Goal: Task Accomplishment & Management: Use online tool/utility

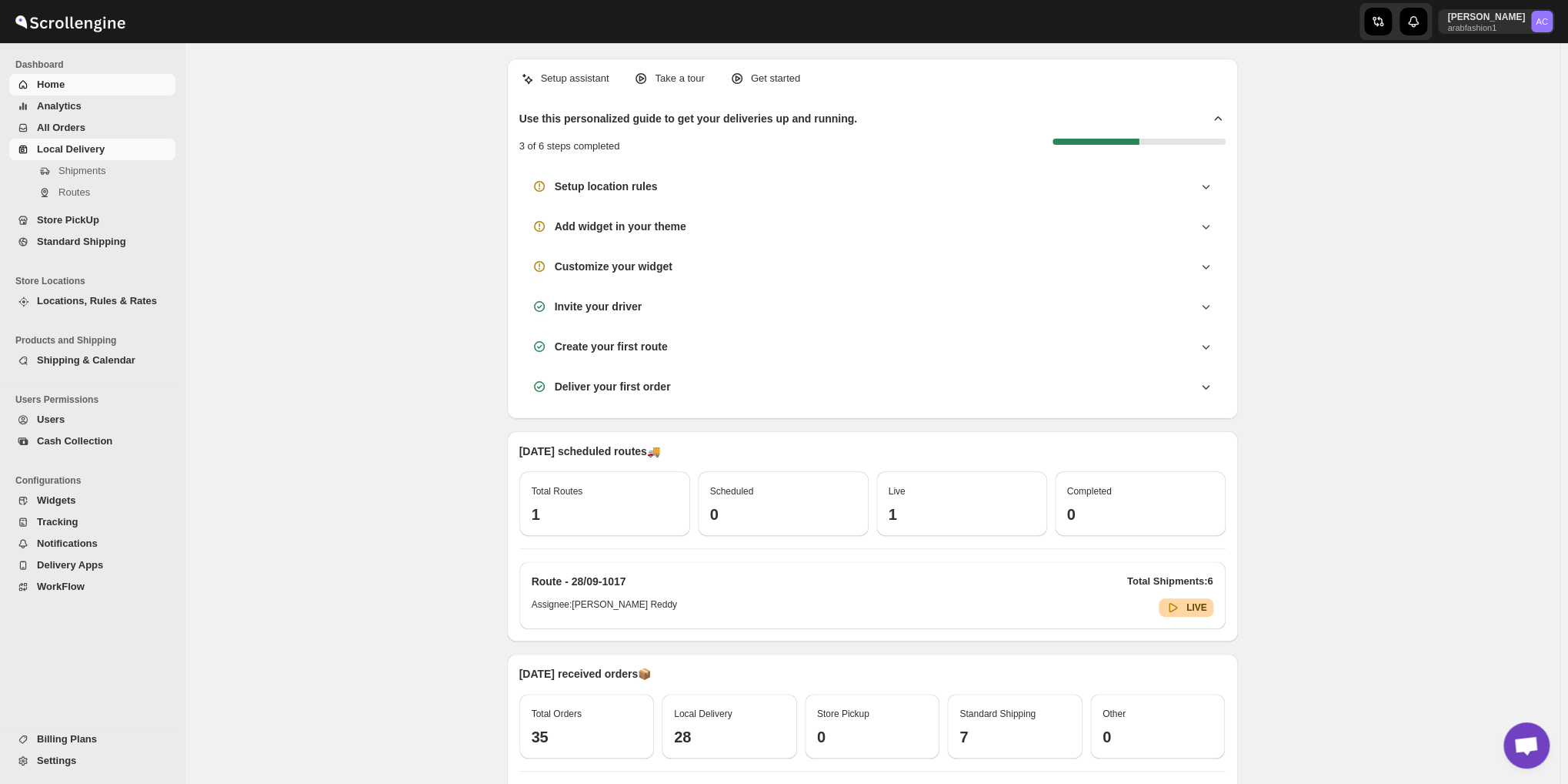
click at [116, 152] on span "Local Delivery" at bounding box center [104, 149] width 135 height 16
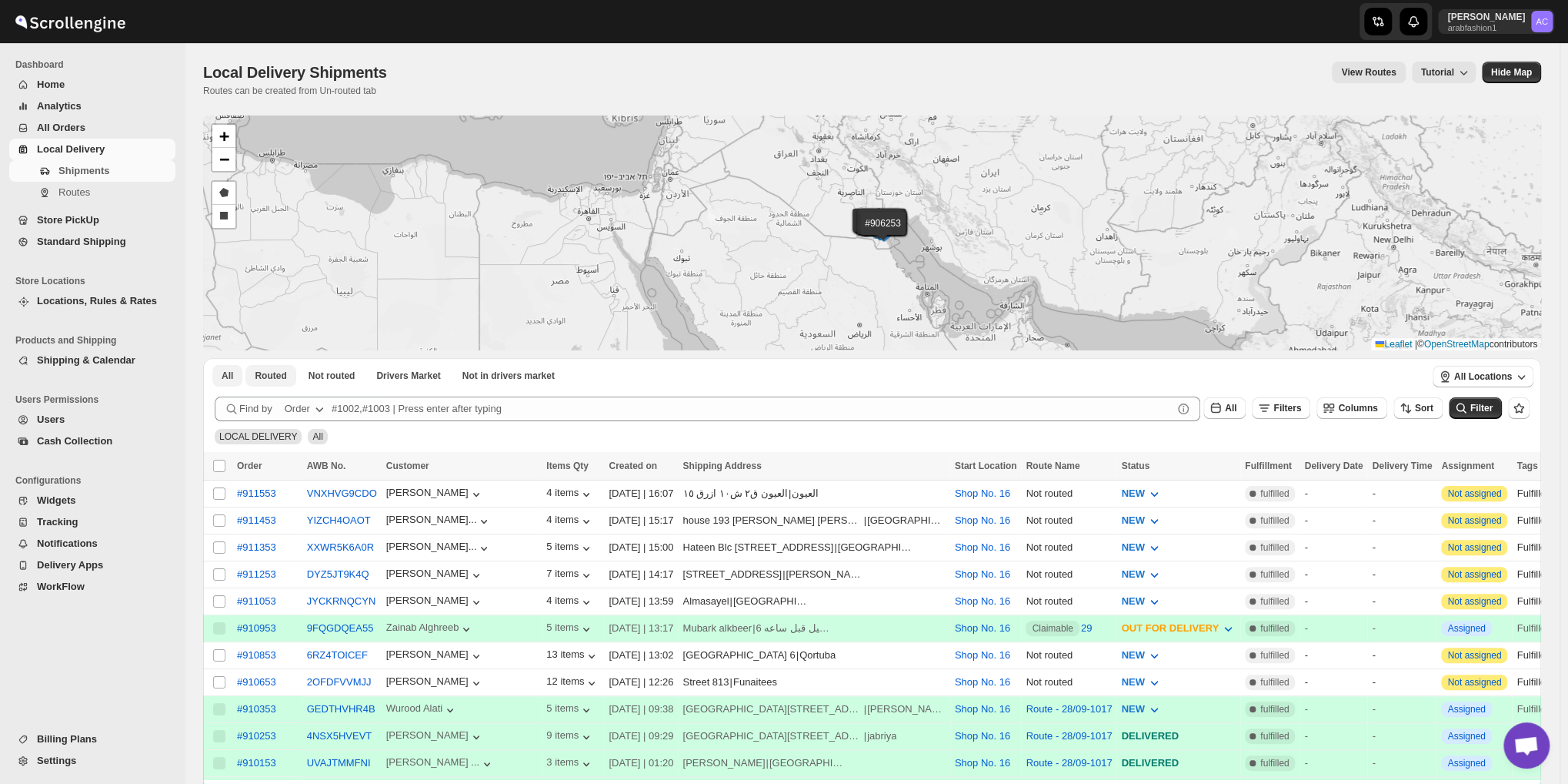
click at [251, 375] on button "Routed" at bounding box center [270, 376] width 50 height 22
click at [318, 374] on span "Not routed" at bounding box center [332, 376] width 47 height 12
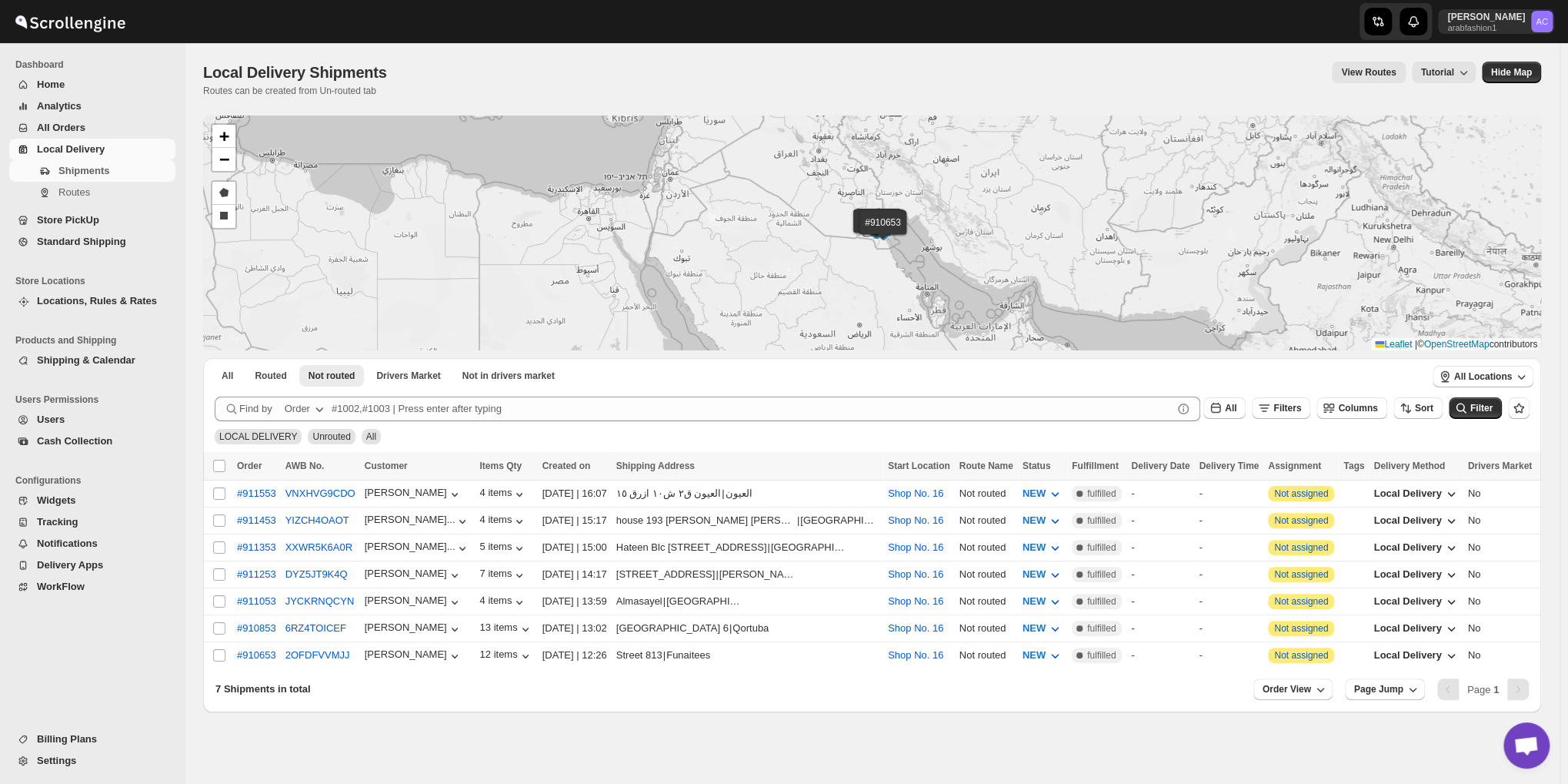
click at [210, 463] on th "Select all shipments" at bounding box center [218, 466] width 30 height 29
click at [214, 465] on input "Select all shipments" at bounding box center [219, 466] width 12 height 12
checkbox input "true"
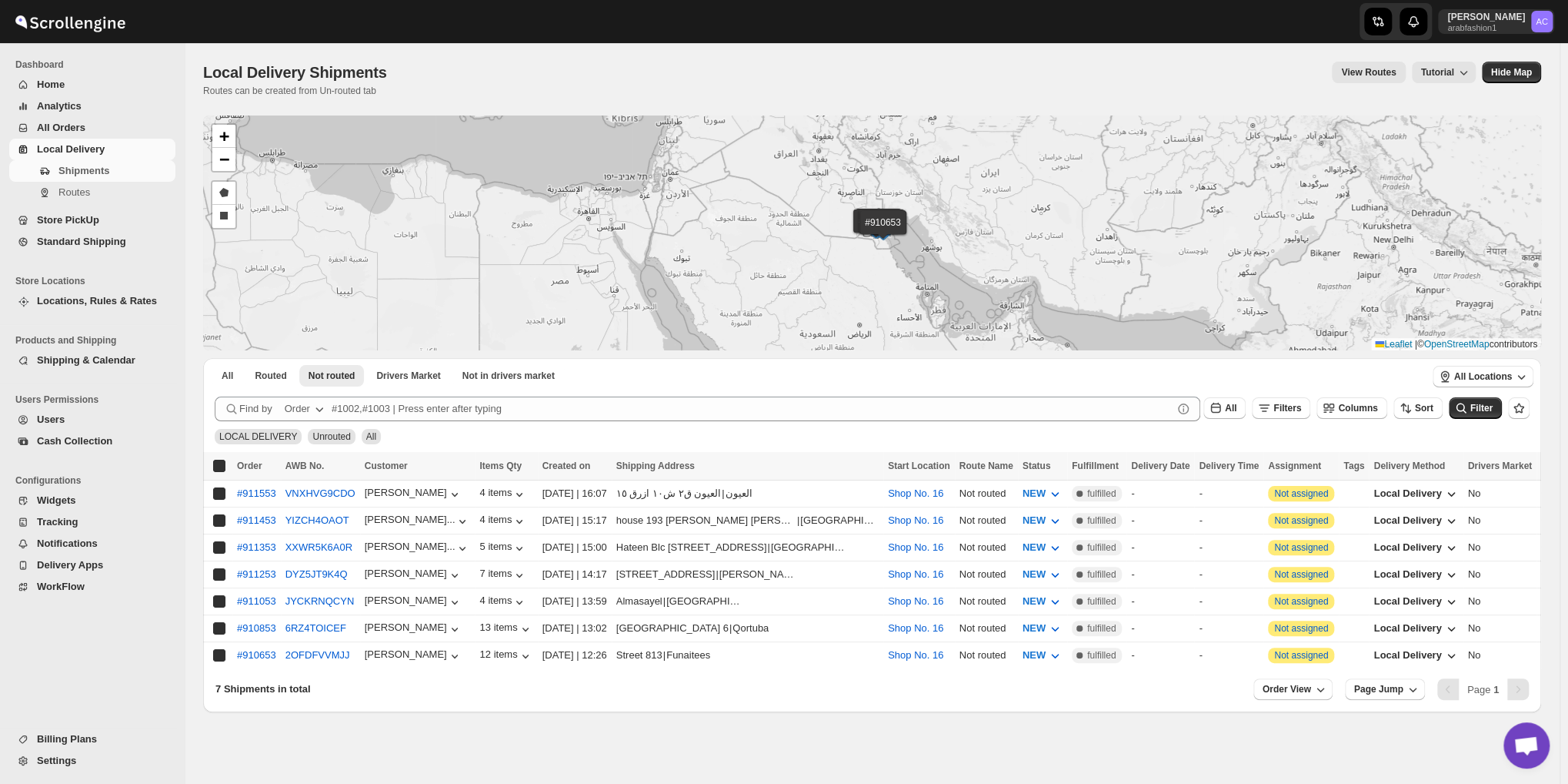
checkbox input "true"
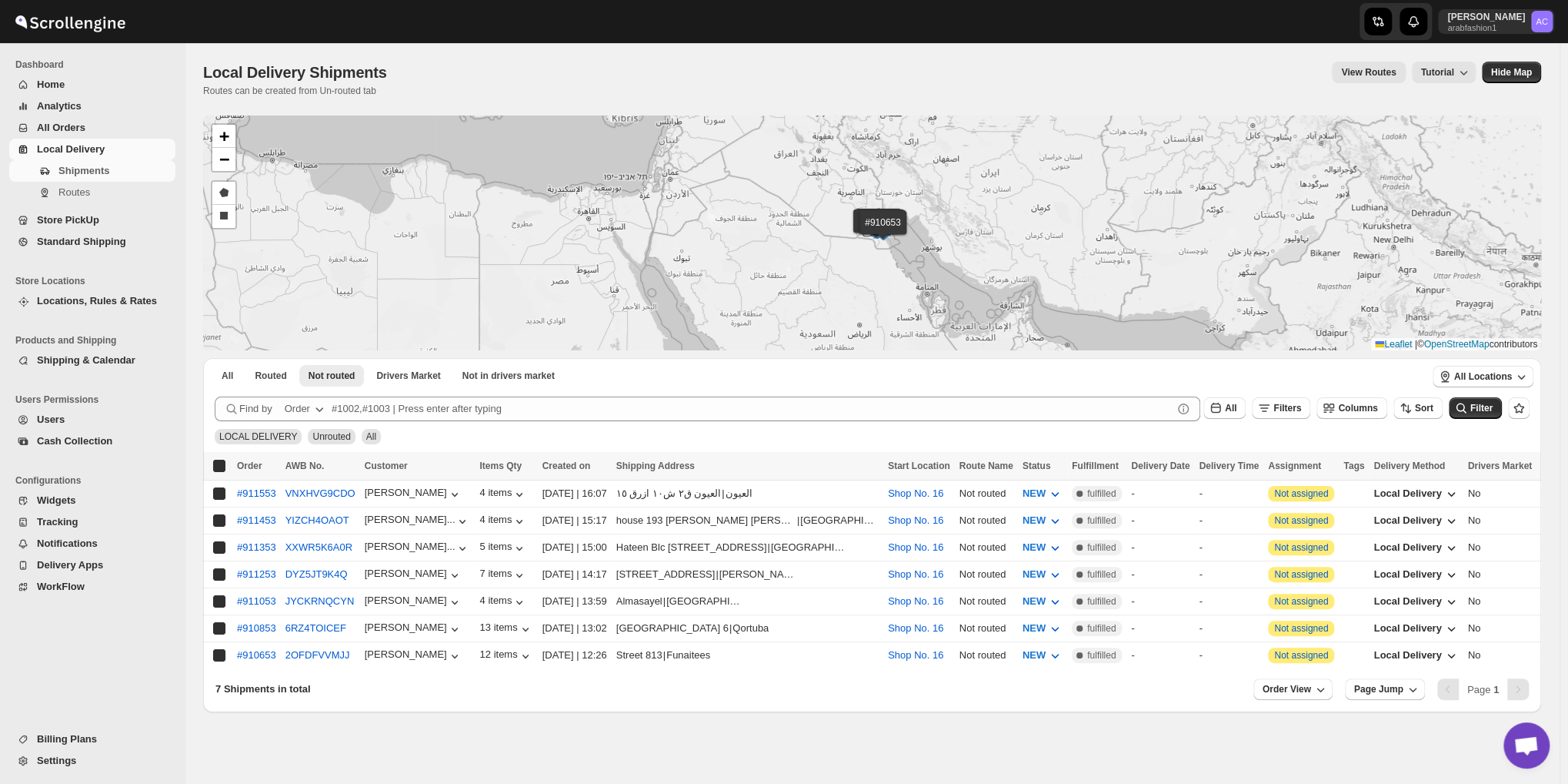
checkbox input "true"
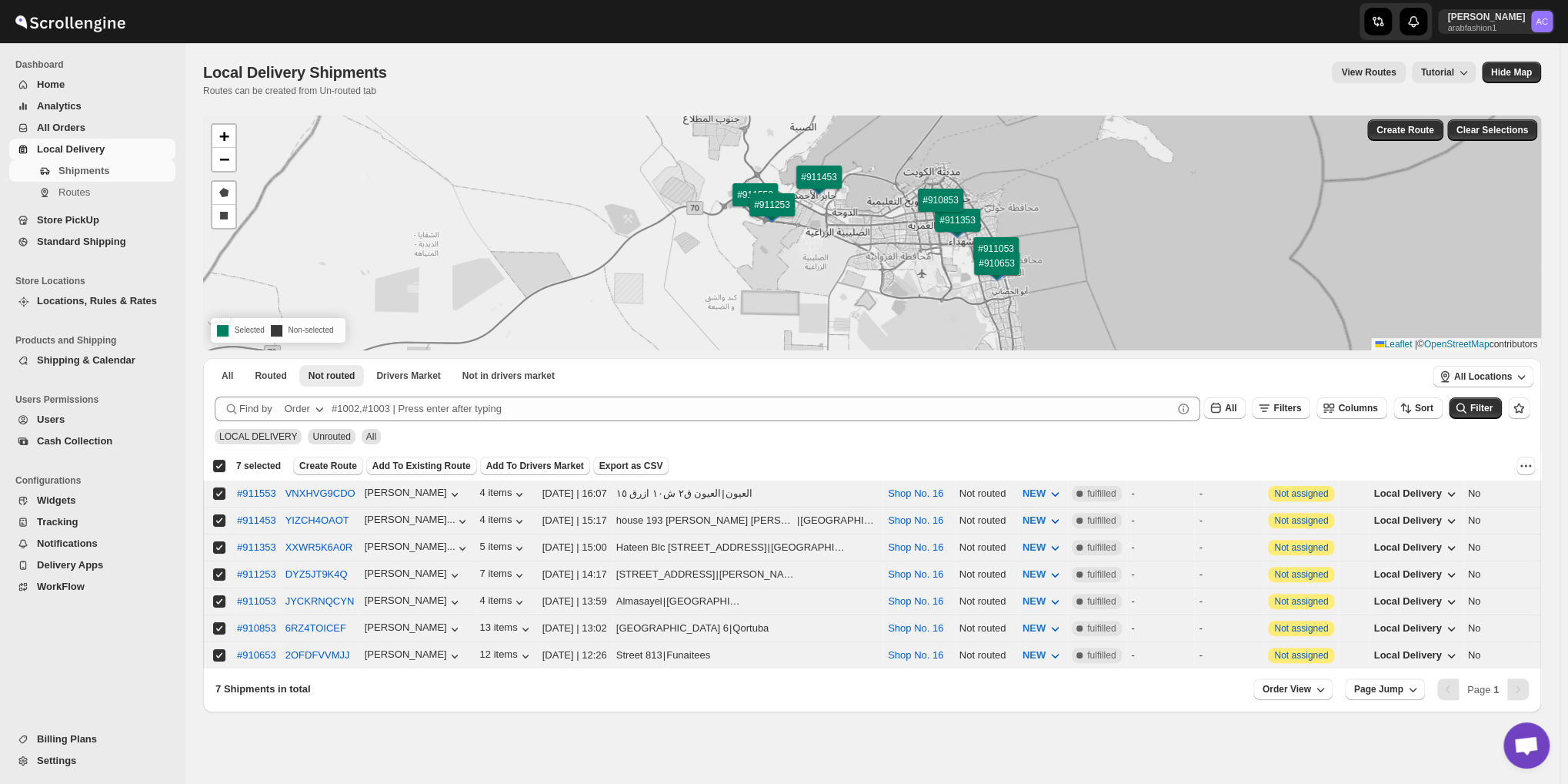
click at [337, 462] on span "Create Route" at bounding box center [328, 466] width 58 height 12
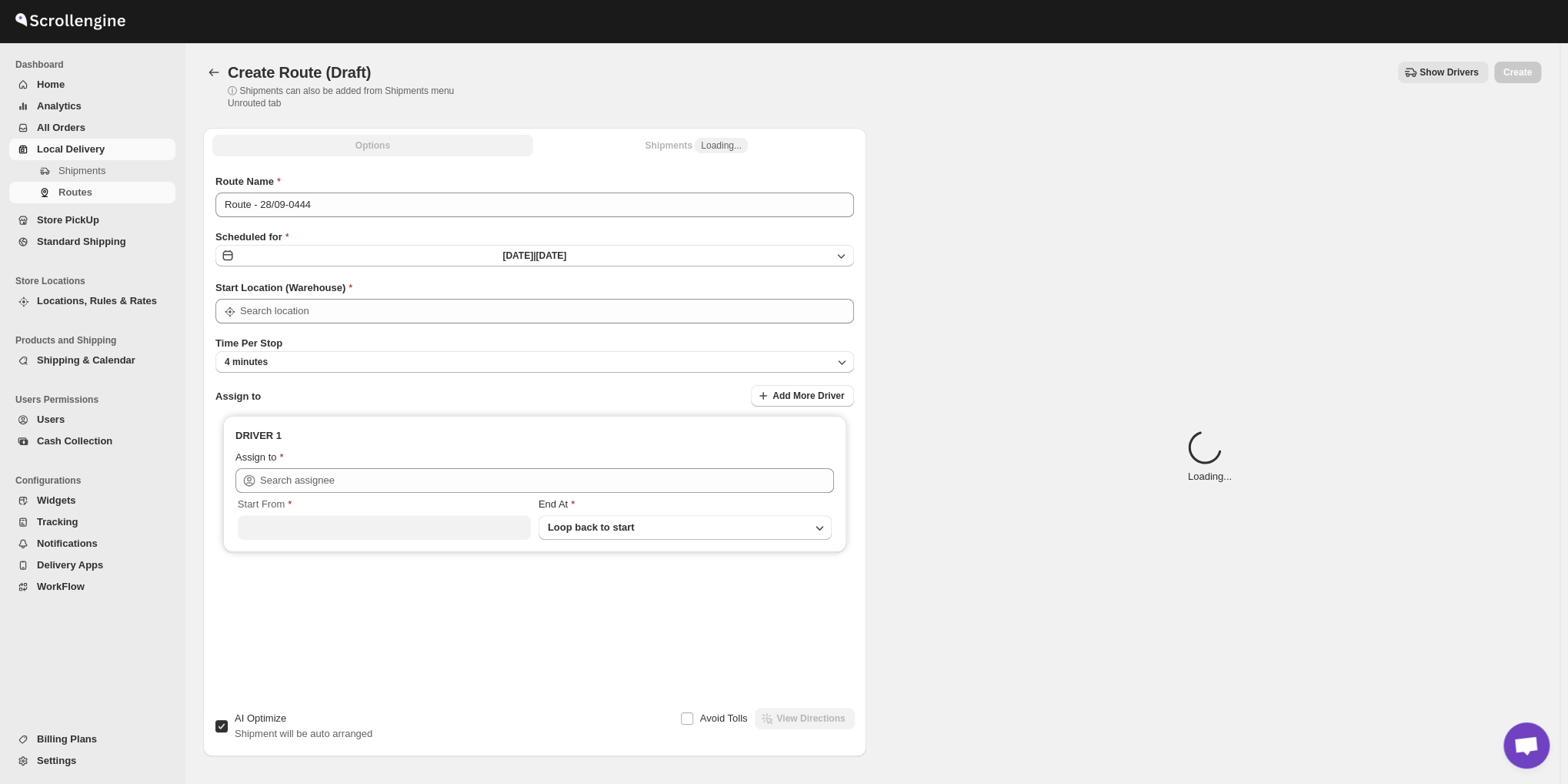
type input "Shop No. 16"
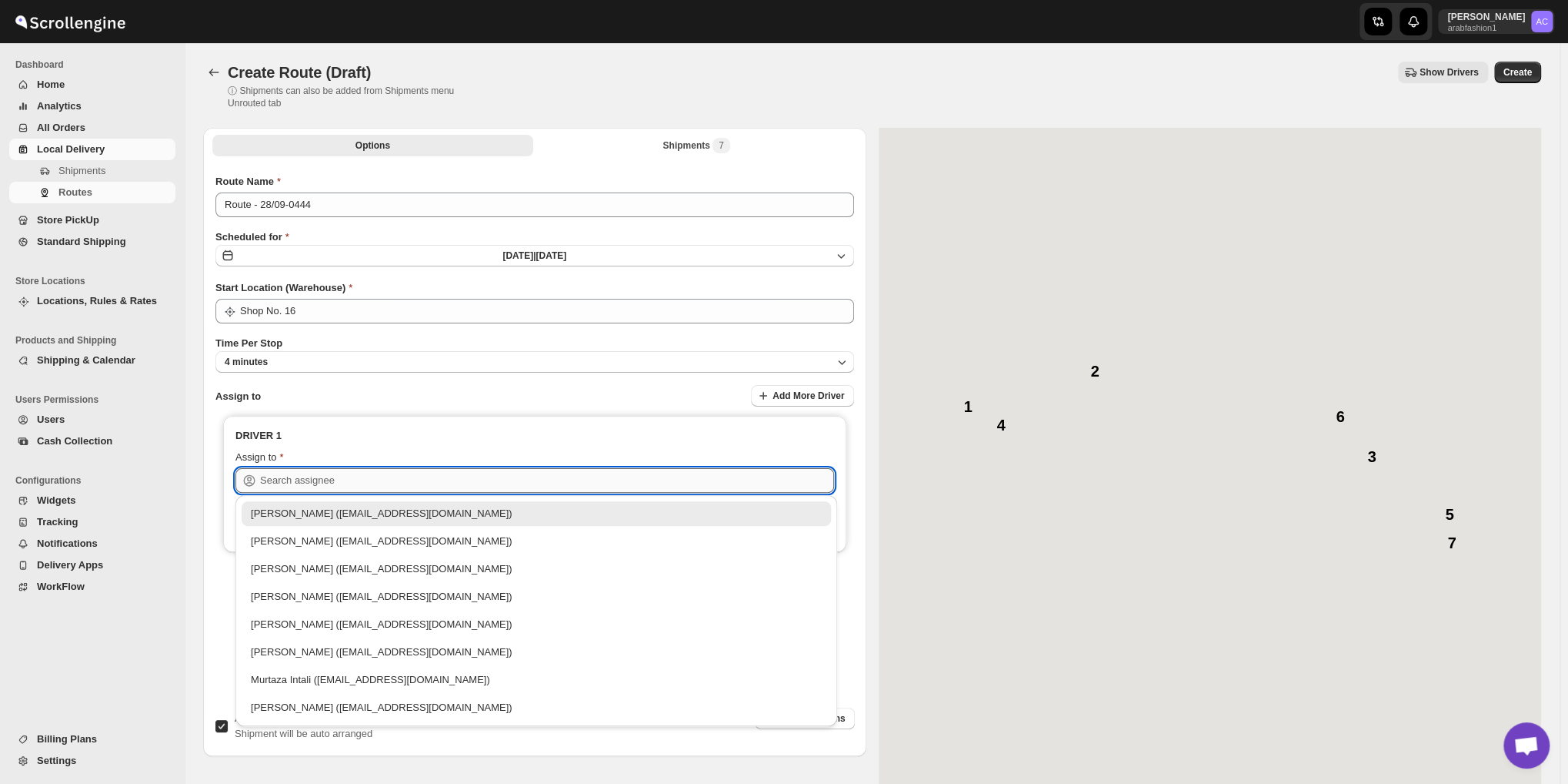
click at [354, 482] on input "text" at bounding box center [547, 480] width 574 height 25
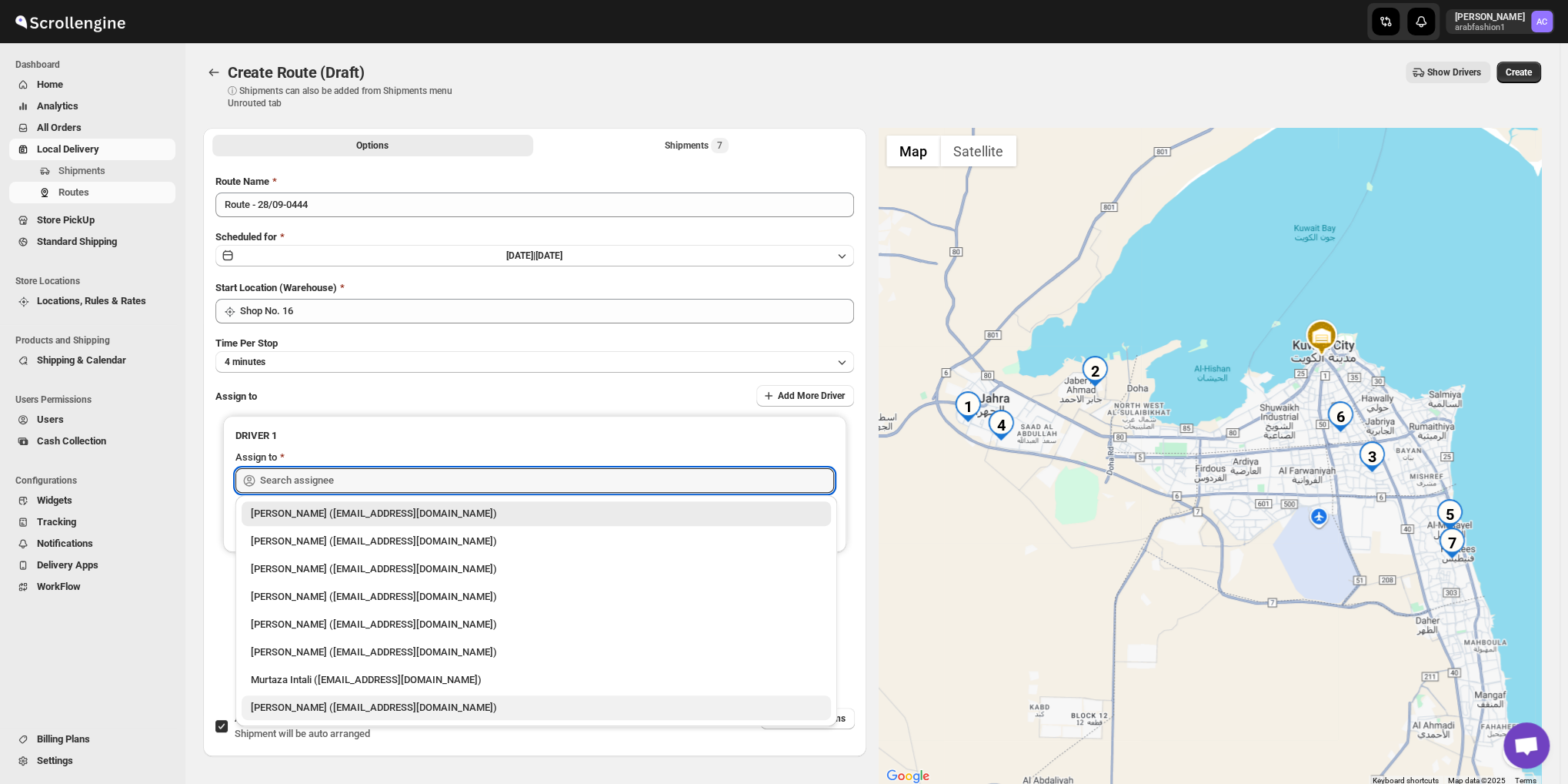
click at [444, 701] on div "[PERSON_NAME] ([EMAIL_ADDRESS][DOMAIN_NAME])" at bounding box center [536, 708] width 571 height 16
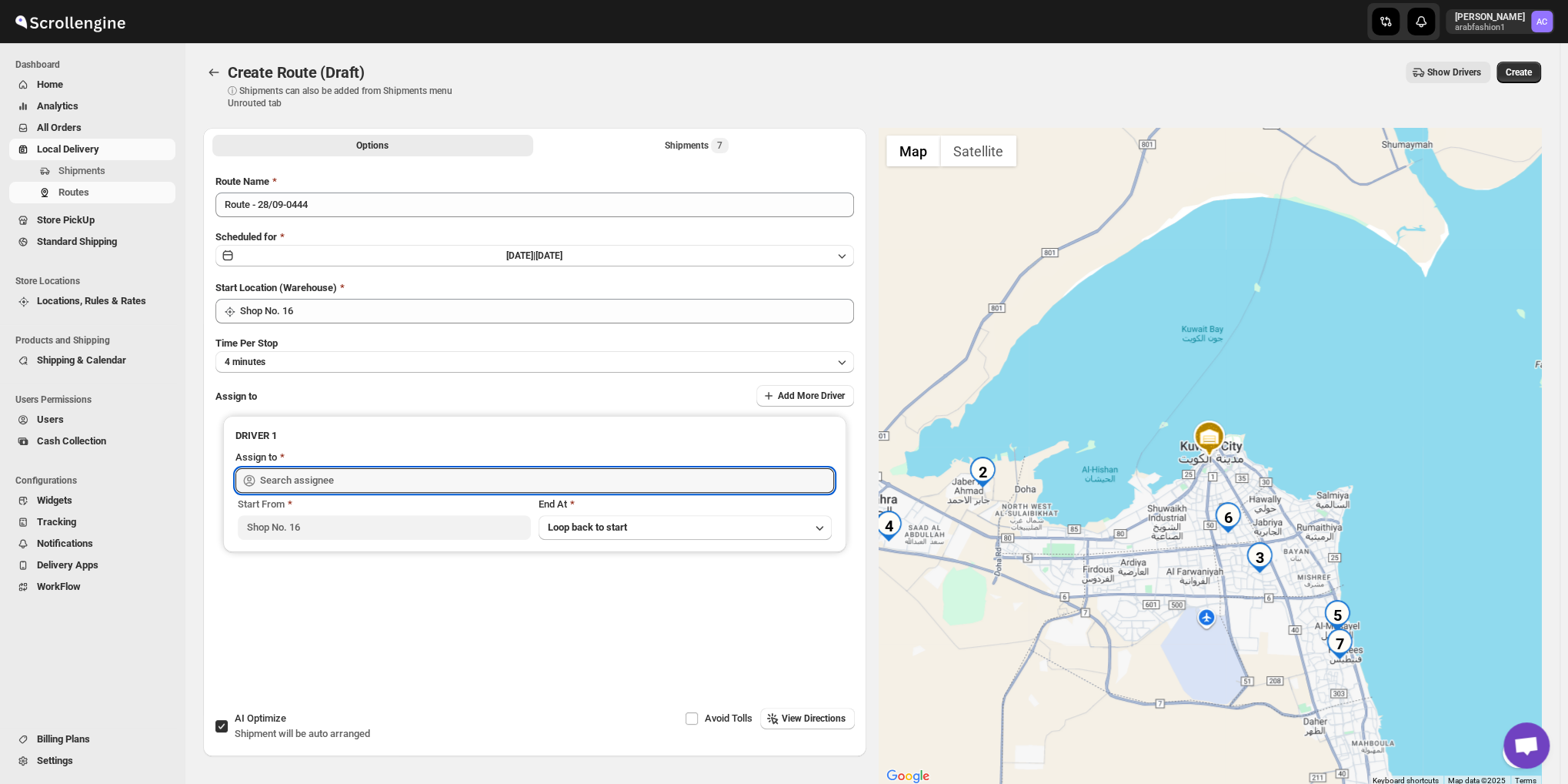
type input "[PERSON_NAME] ([EMAIL_ADDRESS][DOMAIN_NAME])"
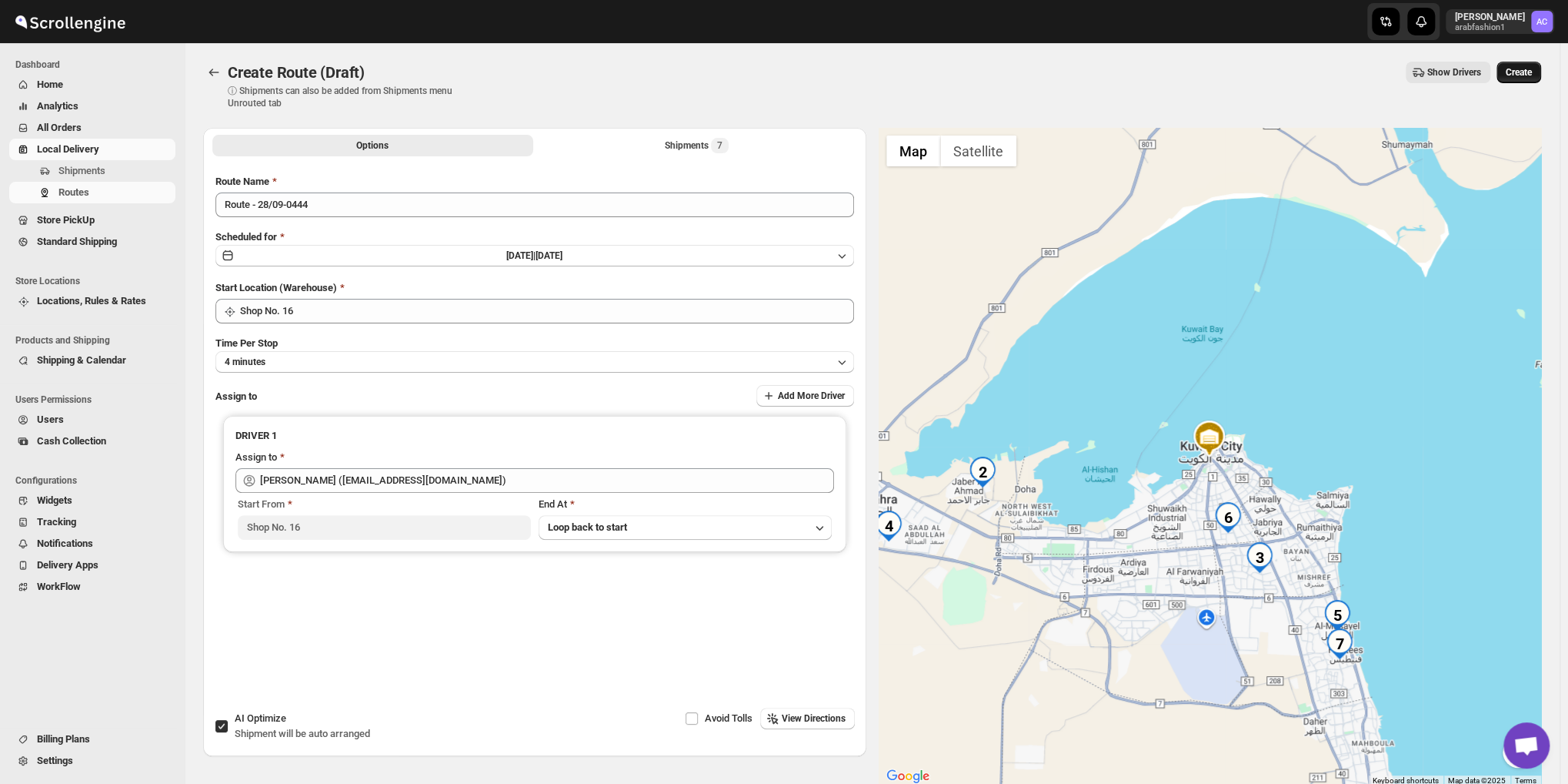
click at [1525, 72] on span "Create" at bounding box center [1519, 72] width 26 height 12
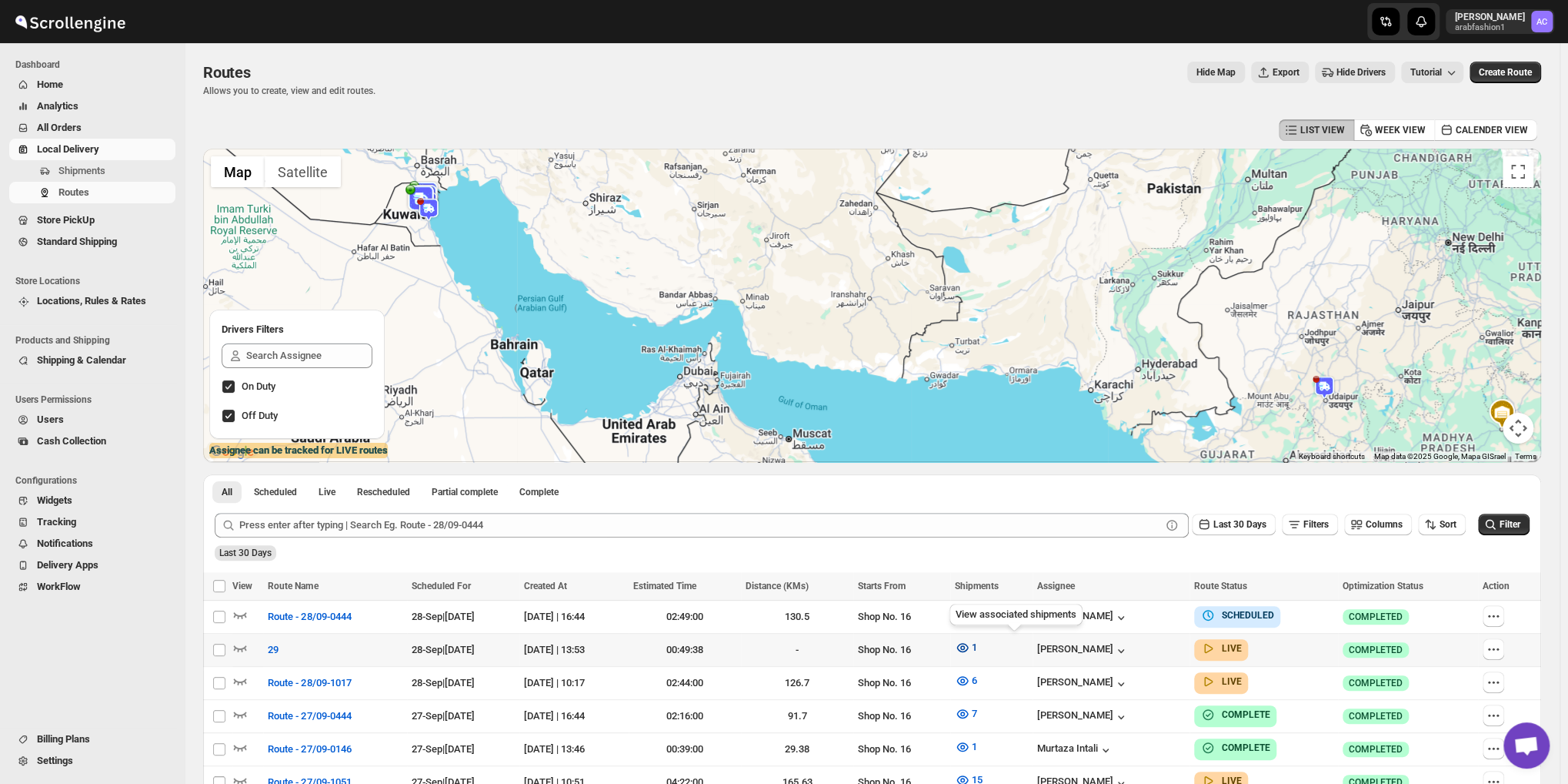
click at [970, 645] on icon "button" at bounding box center [963, 648] width 16 height 16
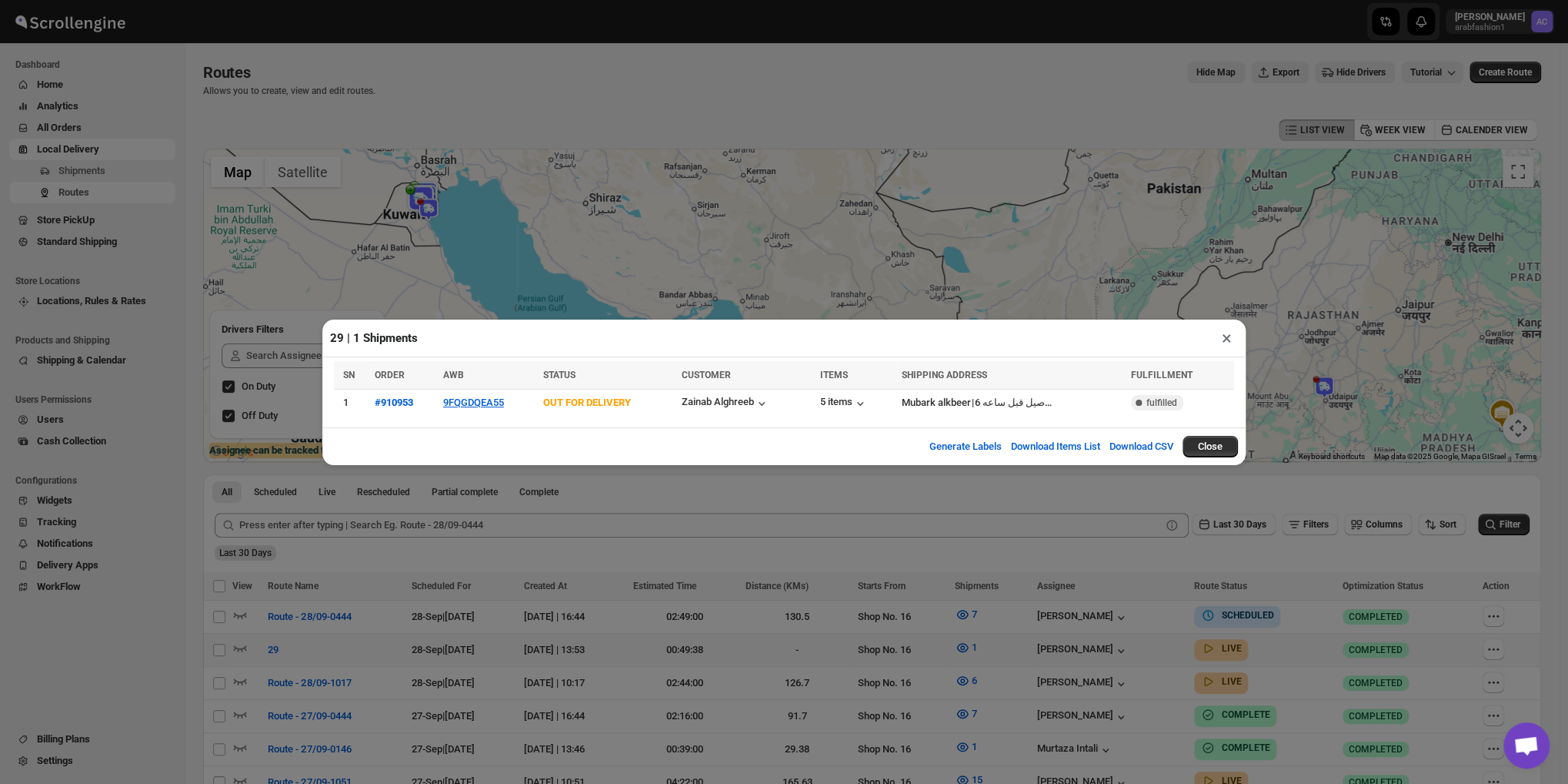
click at [1014, 639] on div "29 | 1 Shipments × SN ORDER AWB STATUS CUSTOMER ITEMS SHIPPING ADDRESS FULFILLM…" at bounding box center [784, 392] width 1568 height 784
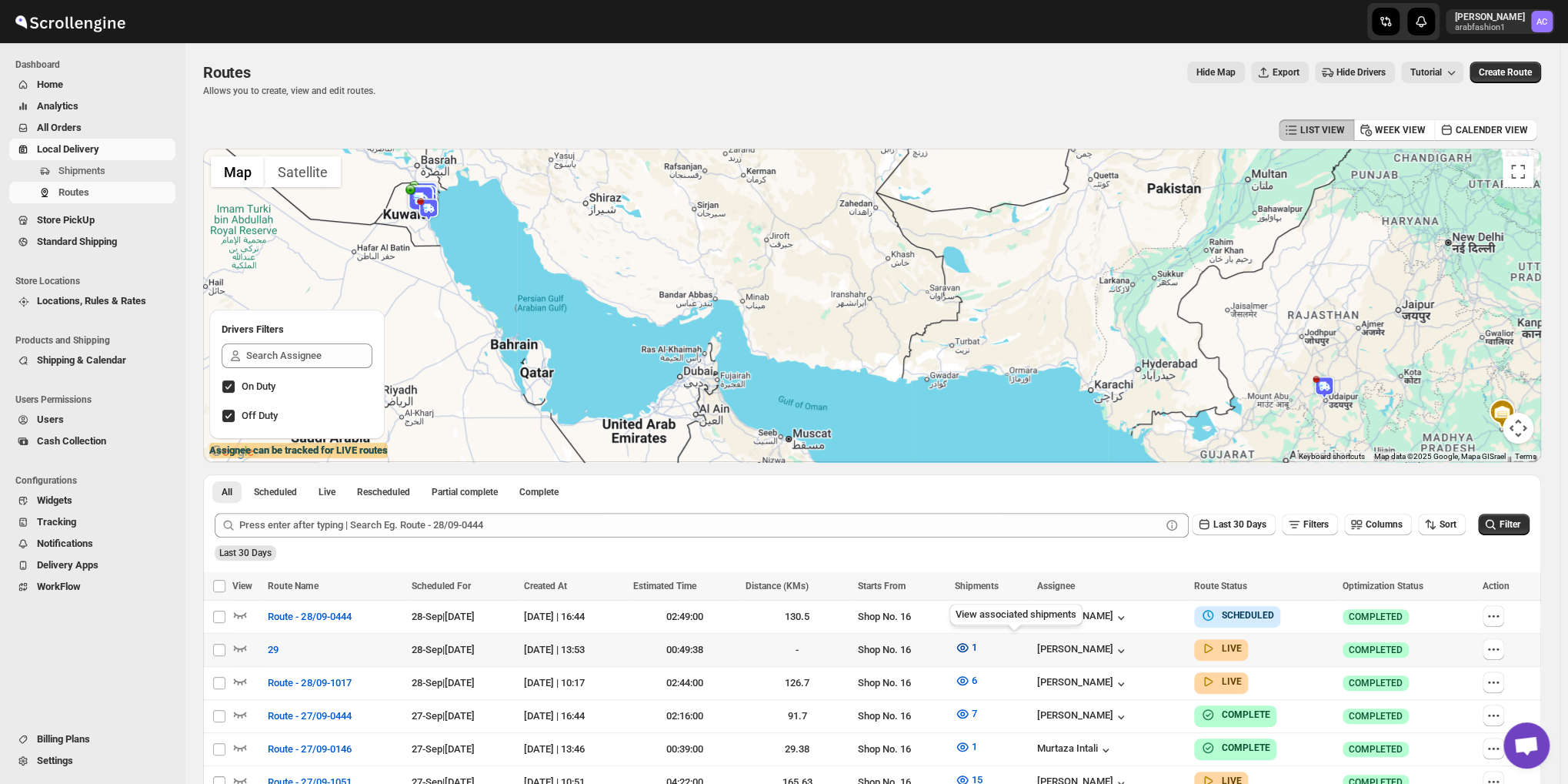
click at [970, 645] on icon "button" at bounding box center [963, 648] width 16 height 16
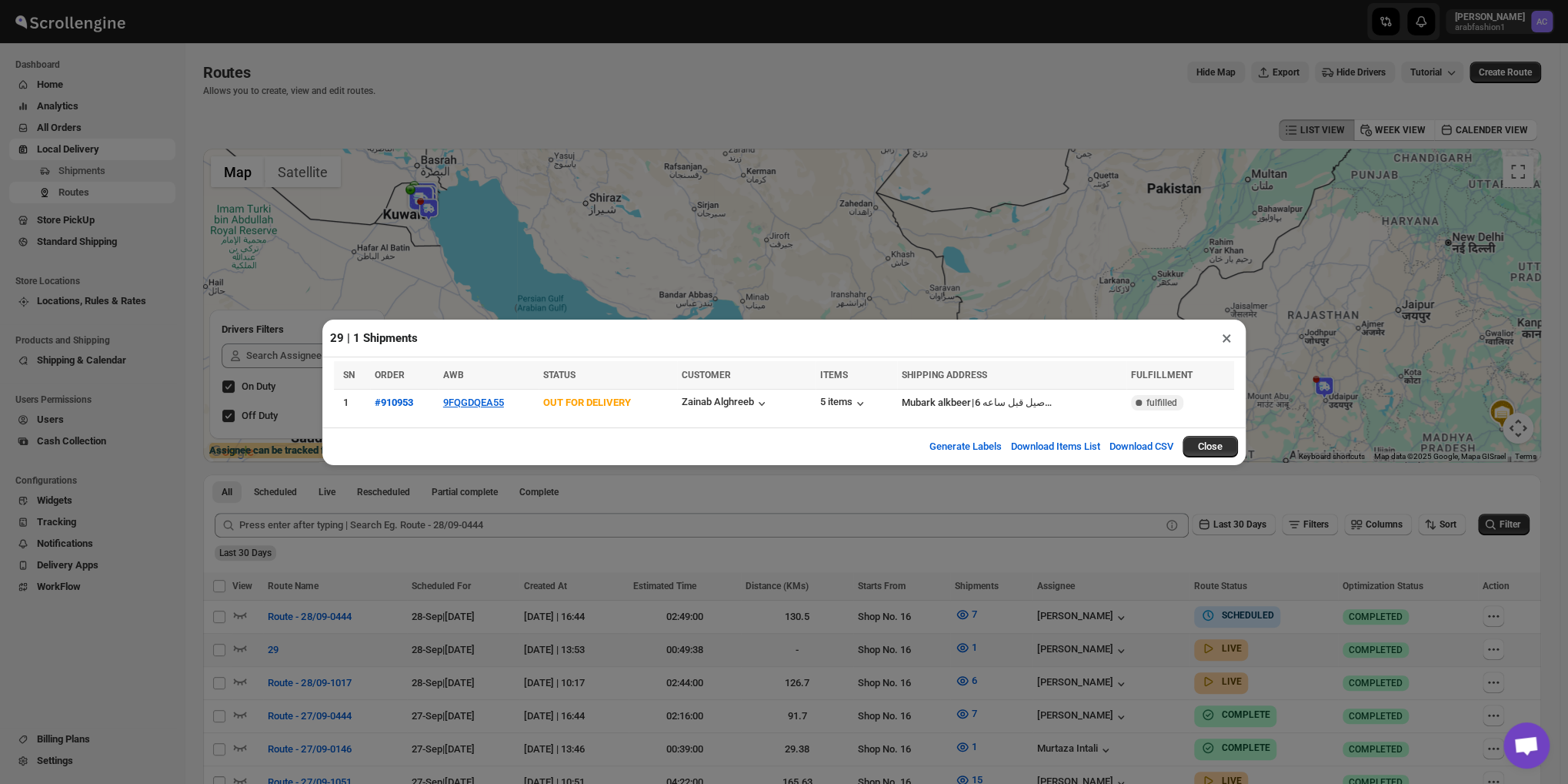
click at [1160, 244] on div "29 | 1 Shipments × SN ORDER AWB STATUS CUSTOMER ITEMS SHIPPING ADDRESS FULFILLM…" at bounding box center [784, 392] width 1568 height 784
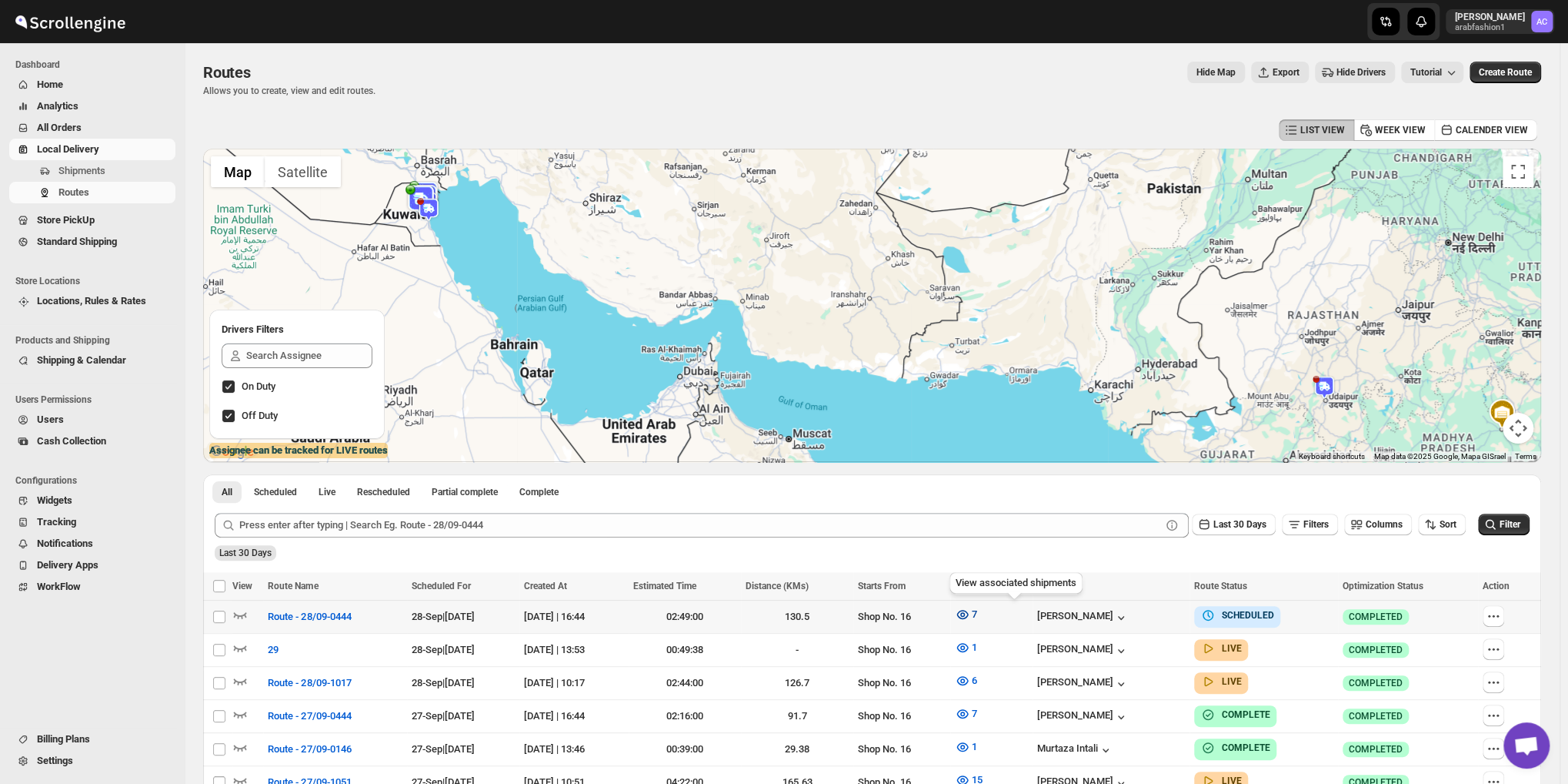
click at [970, 614] on icon "button" at bounding box center [963, 614] width 16 height 16
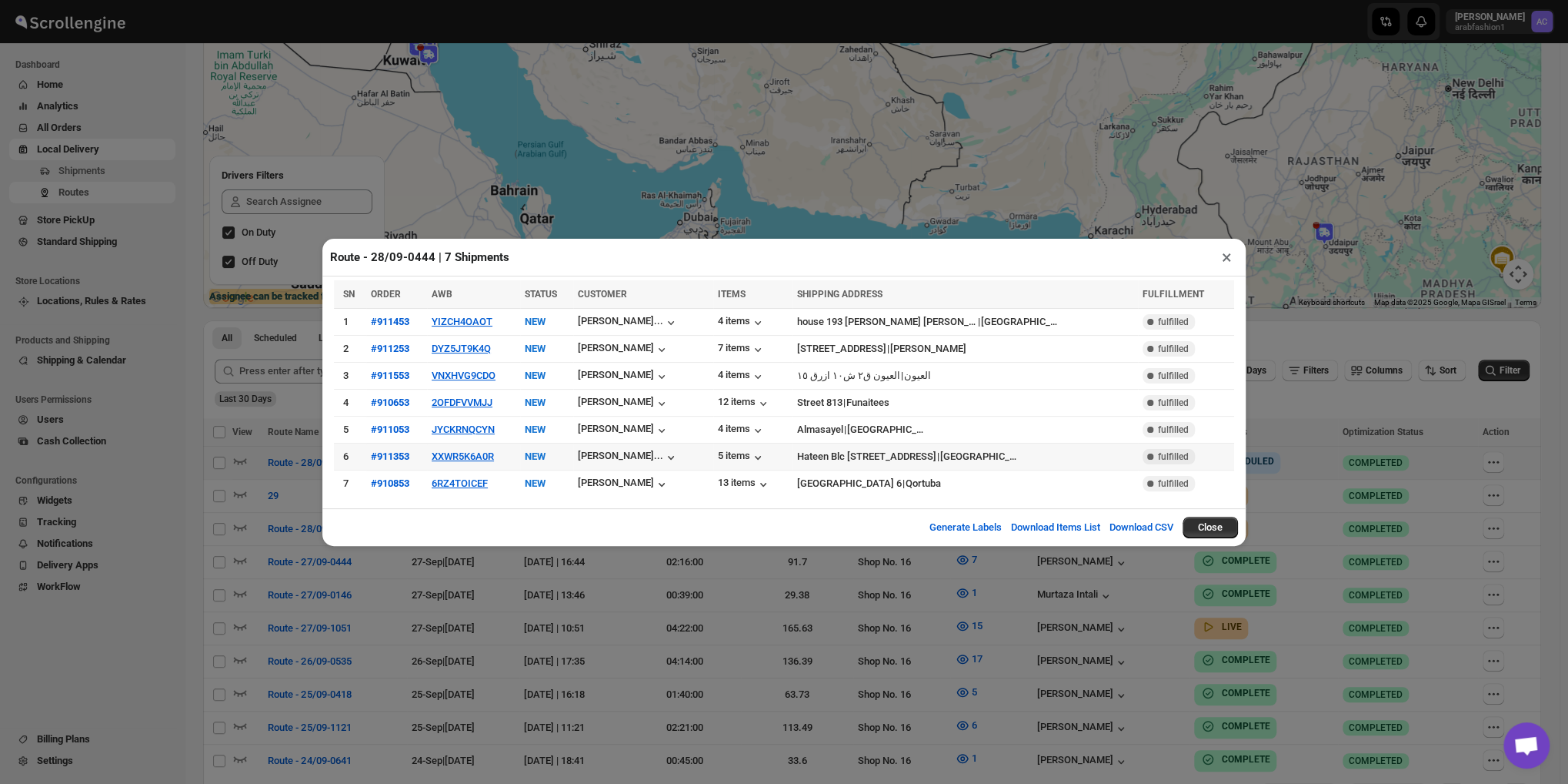
scroll to position [77, 0]
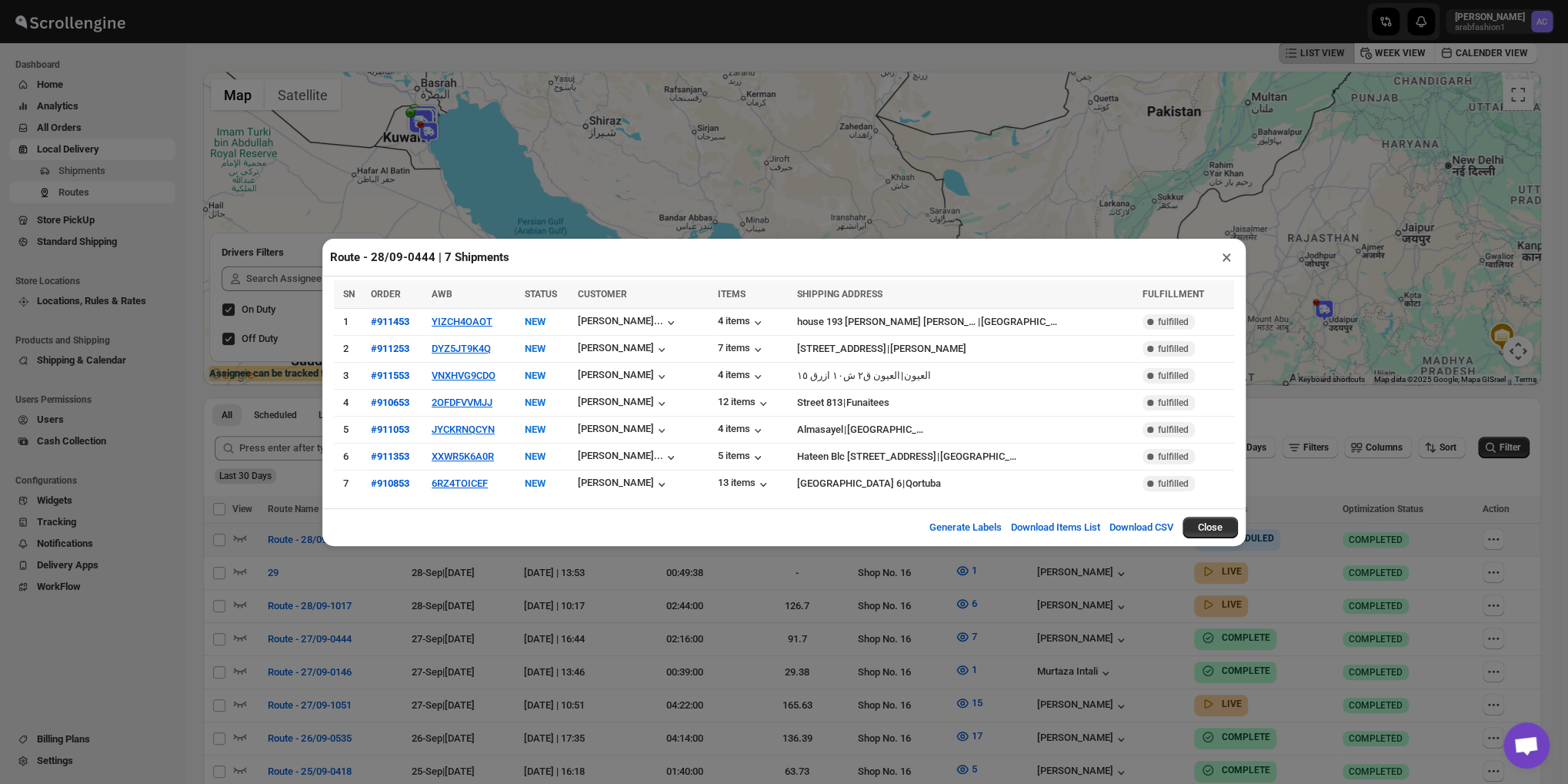
click at [1219, 258] on button "×" at bounding box center [1227, 257] width 23 height 22
